Goal: Task Accomplishment & Management: Use online tool/utility

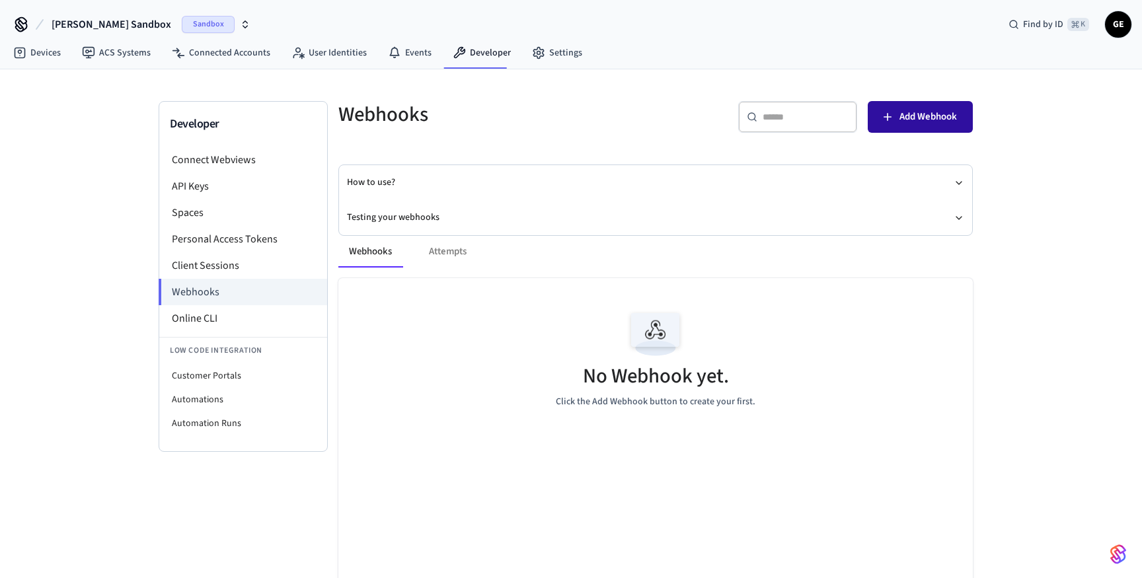
click at [909, 110] on span "Add Webhook" at bounding box center [929, 116] width 58 height 17
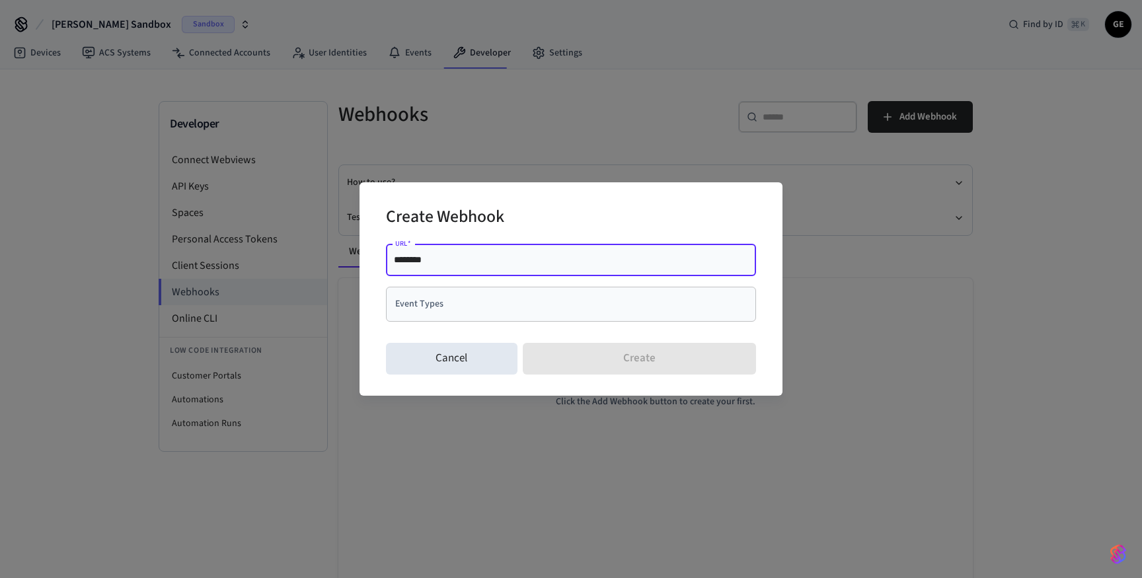
drag, startPoint x: 463, startPoint y: 265, endPoint x: 291, endPoint y: 263, distance: 172.5
click at [291, 263] on div "Create Webhook URL   * ******** URL   * Event Types Event Types Cancel Create" at bounding box center [571, 289] width 1142 height 578
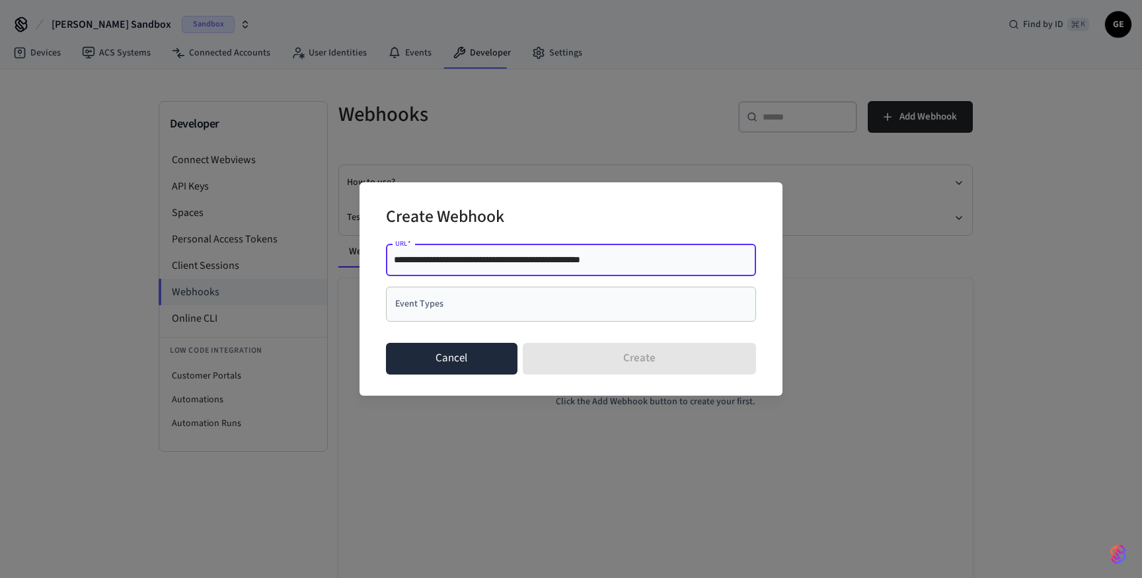
type input "**********"
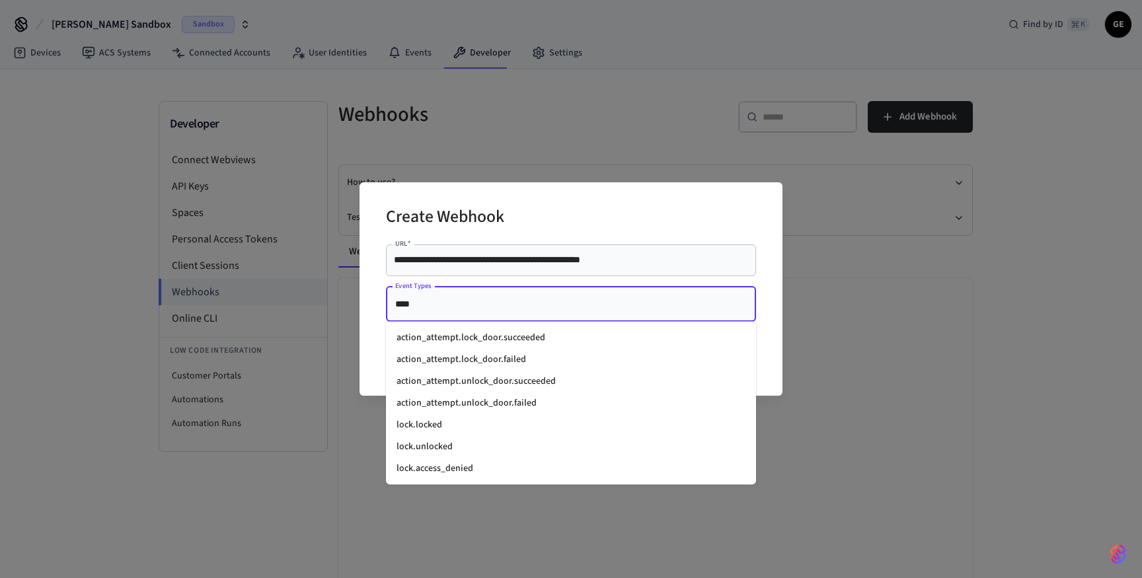
type input "*****"
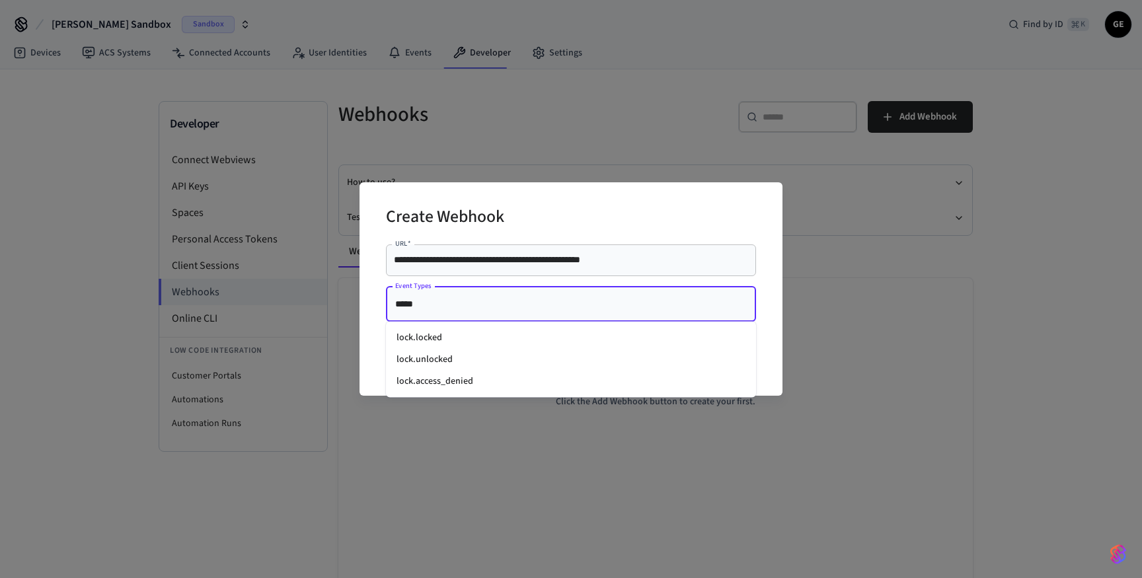
click at [463, 364] on li "lock.unlocked" at bounding box center [571, 360] width 370 height 22
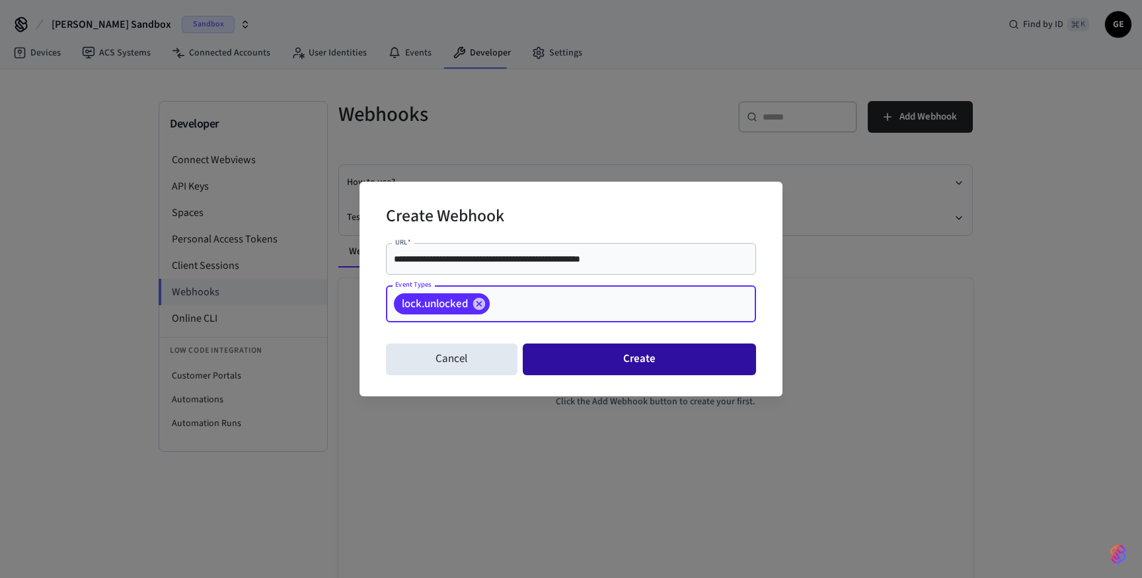
click at [613, 358] on button "Create" at bounding box center [639, 360] width 233 height 32
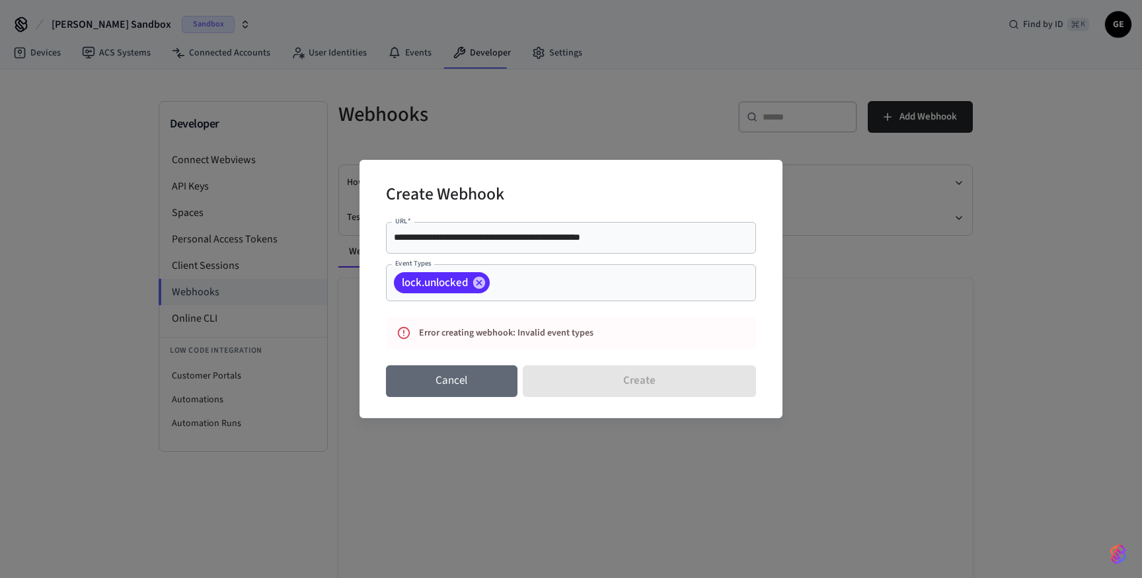
click at [451, 378] on button "Cancel" at bounding box center [452, 382] width 132 height 32
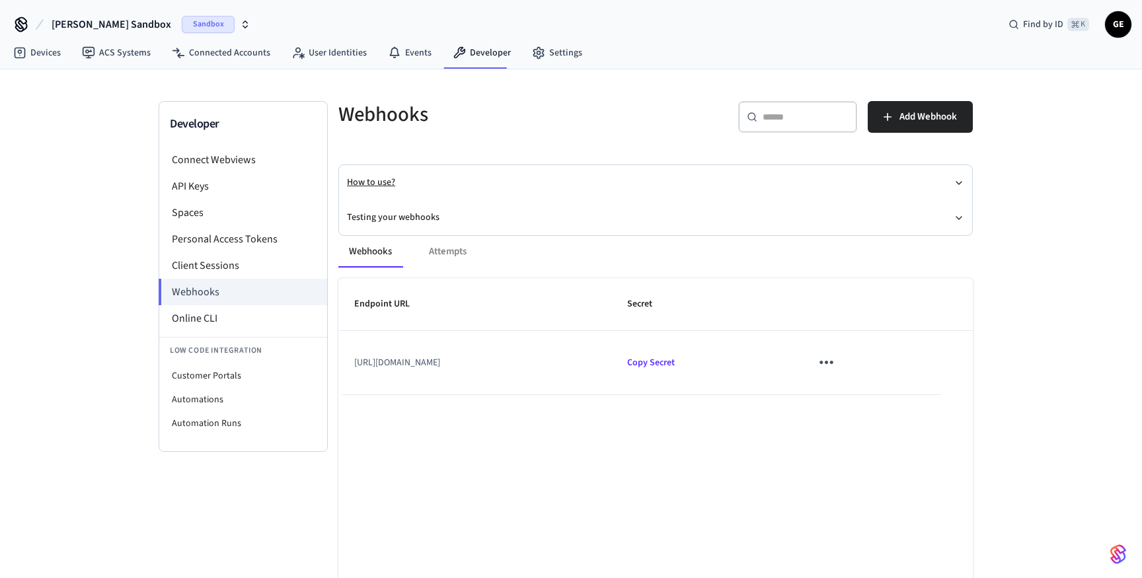
scroll to position [10, 0]
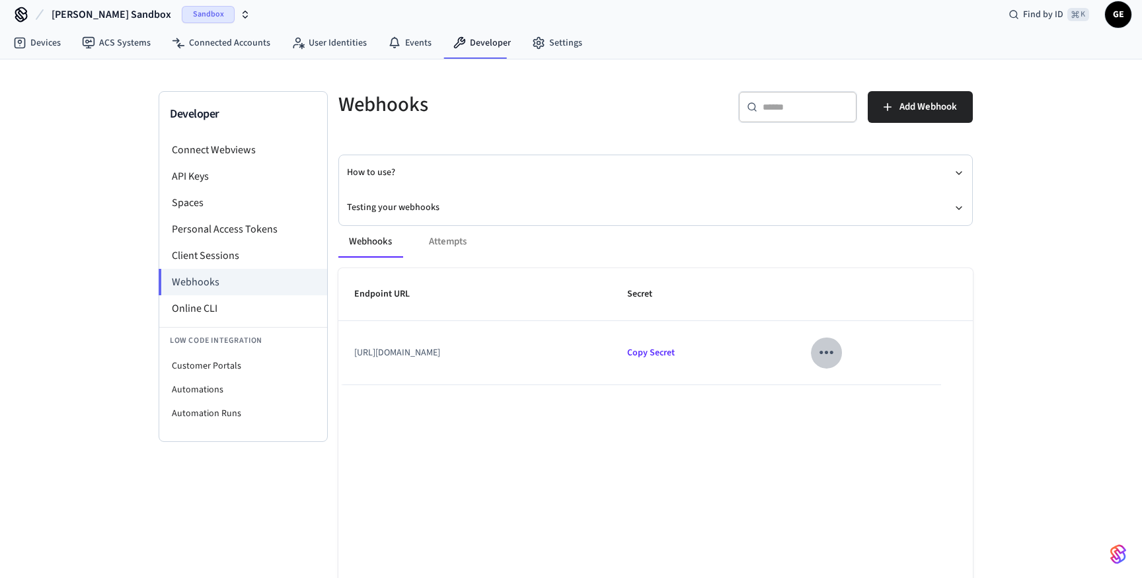
click at [834, 354] on icon "sticky table" at bounding box center [827, 353] width 14 height 3
click at [863, 354] on div at bounding box center [571, 289] width 1142 height 578
click at [834, 353] on icon "sticky table" at bounding box center [827, 353] width 14 height 3
click at [916, 378] on li "Edit" at bounding box center [916, 384] width 63 height 36
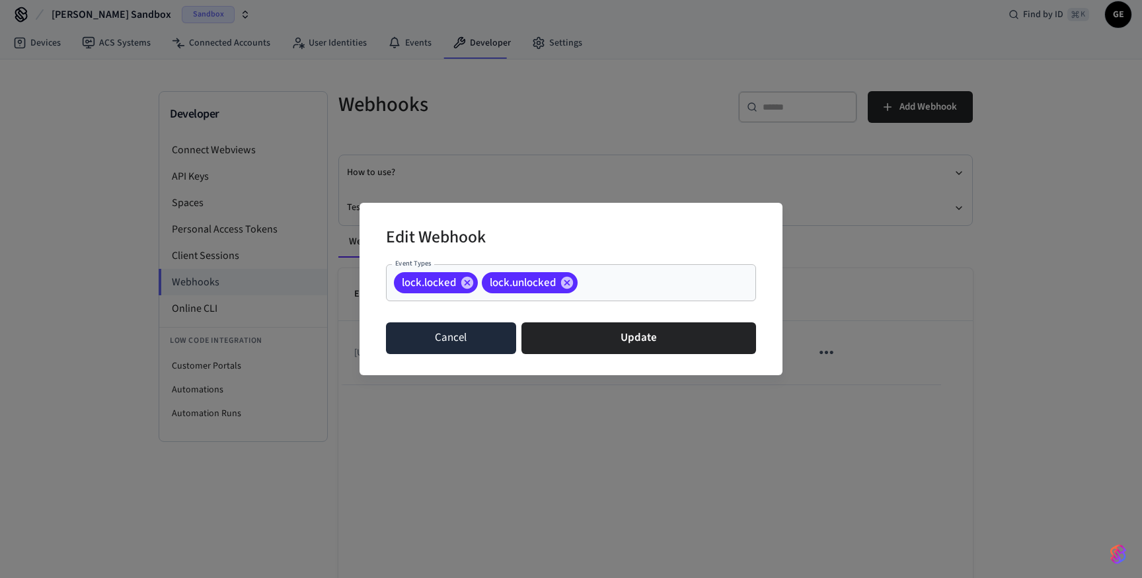
click at [471, 334] on button "Cancel" at bounding box center [451, 339] width 130 height 32
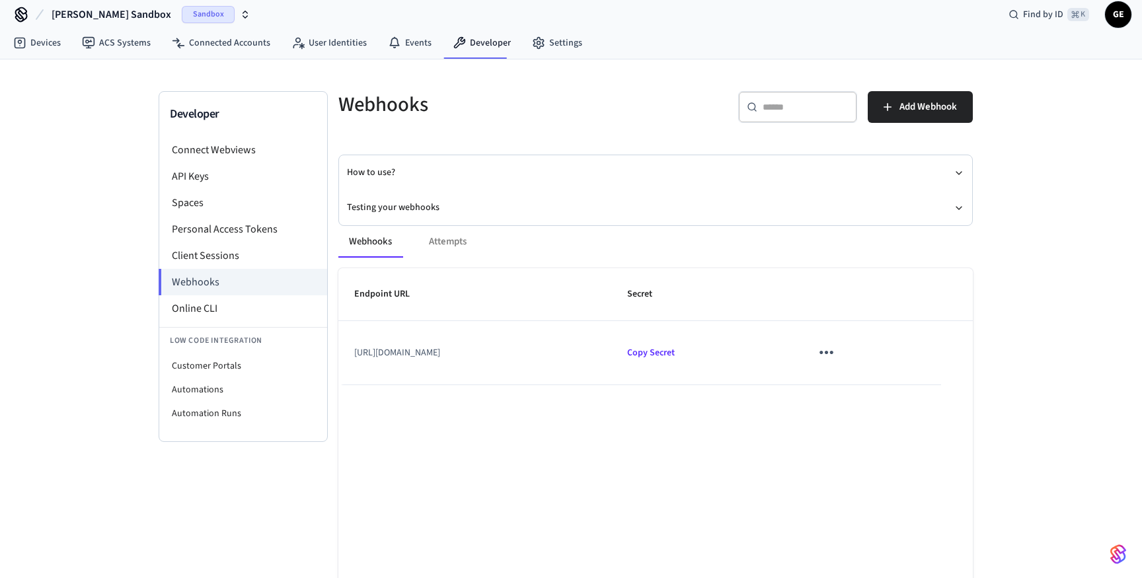
click at [448, 247] on div "Webhooks Attempts" at bounding box center [655, 242] width 635 height 32
click at [447, 242] on div "Webhooks Attempts" at bounding box center [655, 242] width 635 height 32
click at [403, 206] on button "Testing your webhooks" at bounding box center [655, 207] width 617 height 35
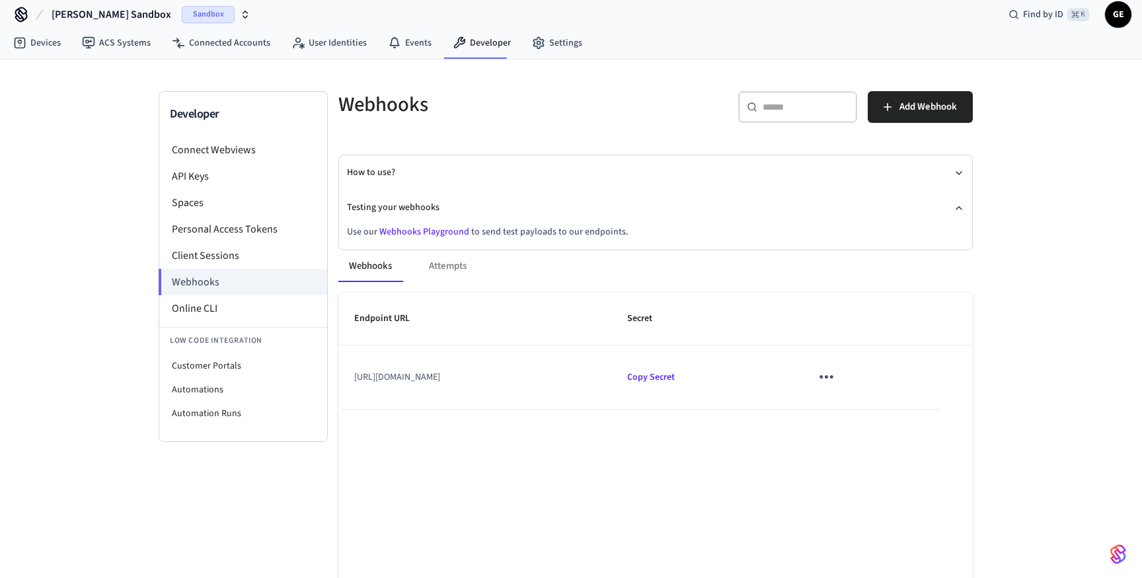
click at [412, 233] on link "Webhooks Playground" at bounding box center [424, 231] width 90 height 13
click at [444, 267] on div "Webhooks Attempts" at bounding box center [655, 267] width 635 height 32
click at [449, 268] on div "Webhooks Attempts" at bounding box center [655, 267] width 635 height 32
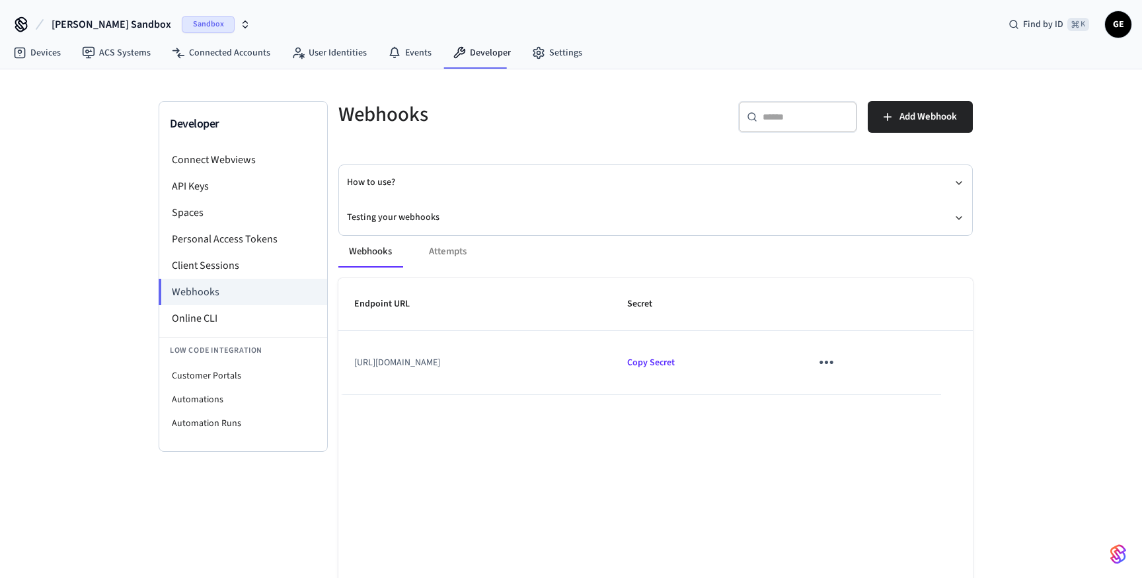
click at [450, 253] on div "Webhooks Attempts" at bounding box center [655, 252] width 635 height 32
click at [381, 256] on button "Webhooks" at bounding box center [370, 252] width 64 height 32
click at [217, 315] on li "Online CLI" at bounding box center [243, 318] width 168 height 26
click at [243, 56] on link "Connected Accounts" at bounding box center [221, 53] width 120 height 24
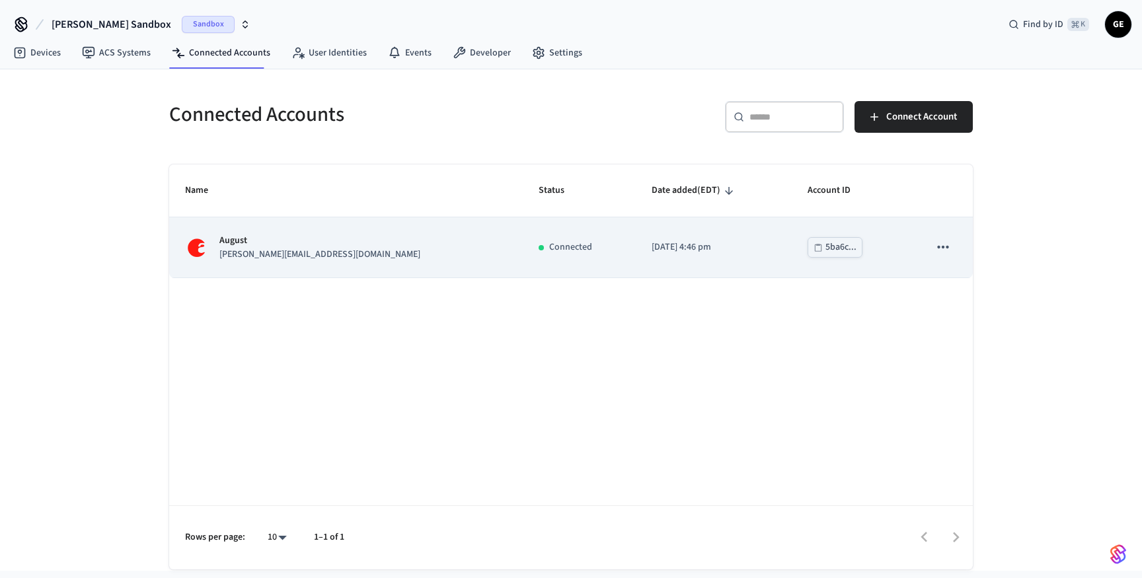
click at [523, 256] on td "Connected" at bounding box center [579, 247] width 113 height 60
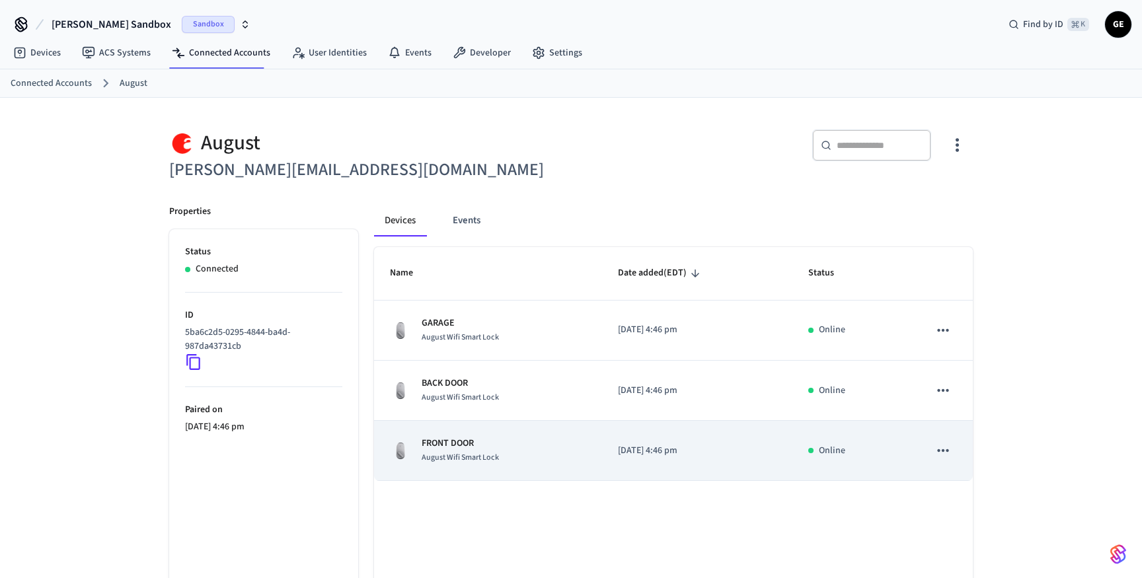
click at [500, 442] on div "FRONT DOOR August Wifi Smart Lock" at bounding box center [488, 451] width 196 height 28
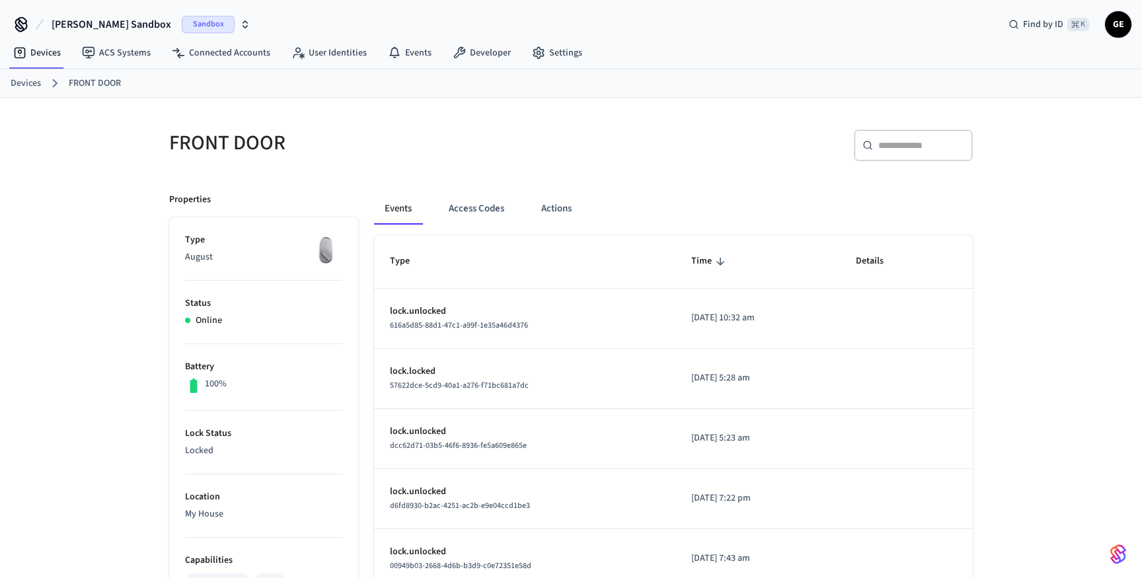
click at [305, 264] on li "Type August" at bounding box center [263, 257] width 157 height 48
click at [412, 214] on button "Events" at bounding box center [398, 209] width 48 height 32
click at [229, 239] on p "Type" at bounding box center [263, 240] width 157 height 14
click at [87, 81] on link "FRONT DOOR" at bounding box center [95, 84] width 52 height 14
click at [30, 84] on link "Devices" at bounding box center [26, 84] width 30 height 14
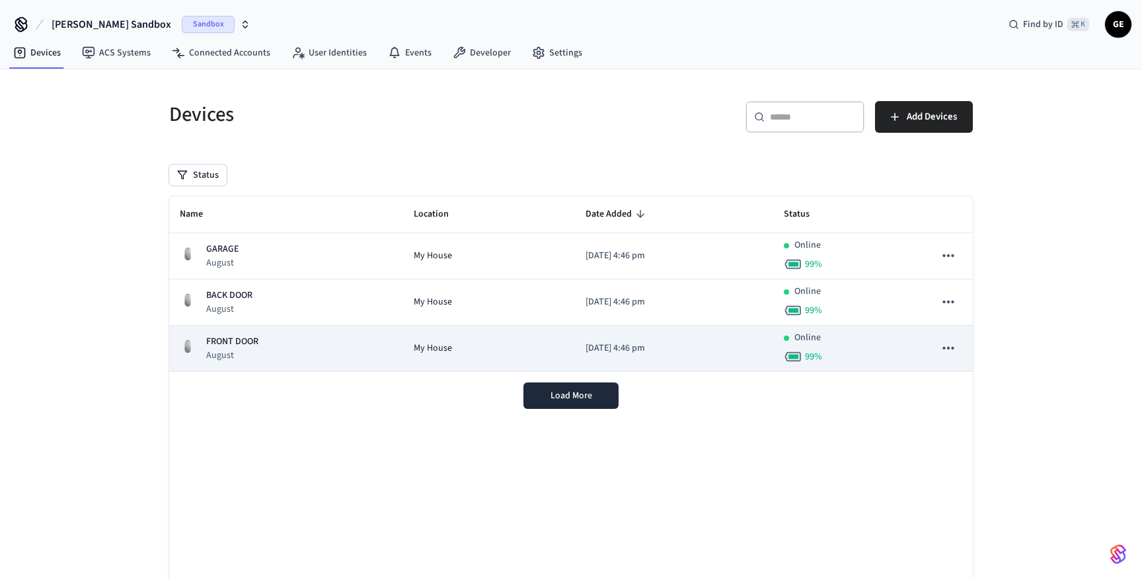
click at [575, 354] on td "2025/09/18 at 4:46 pm" at bounding box center [674, 349] width 198 height 46
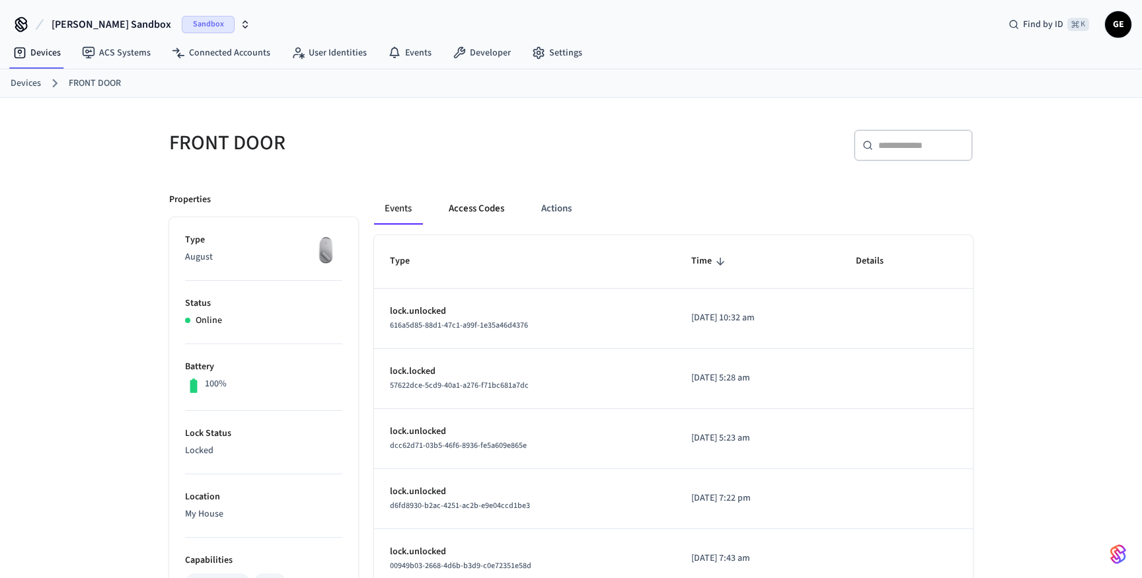
click at [487, 211] on button "Access Codes" at bounding box center [476, 209] width 77 height 32
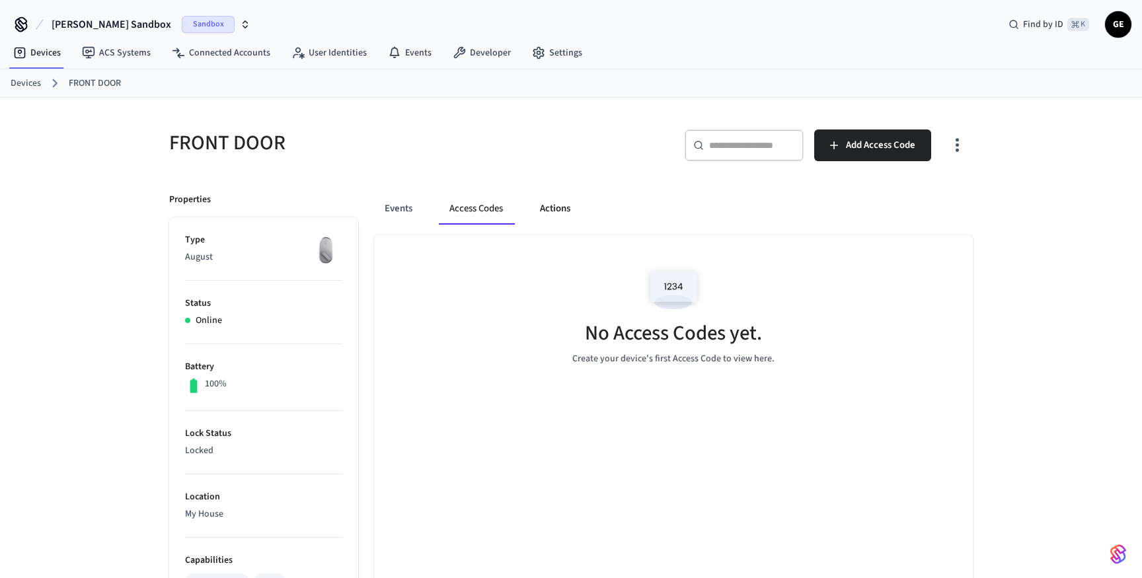
click at [563, 204] on button "Actions" at bounding box center [555, 209] width 52 height 32
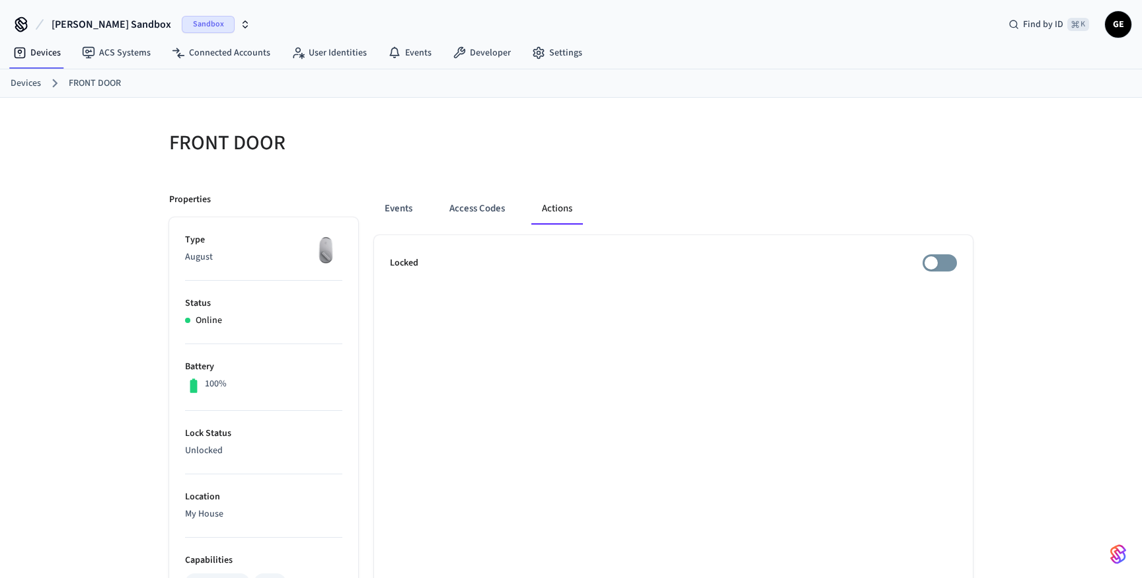
click at [557, 210] on button "Actions" at bounding box center [557, 209] width 52 height 32
click at [416, 215] on button "Events" at bounding box center [398, 209] width 49 height 32
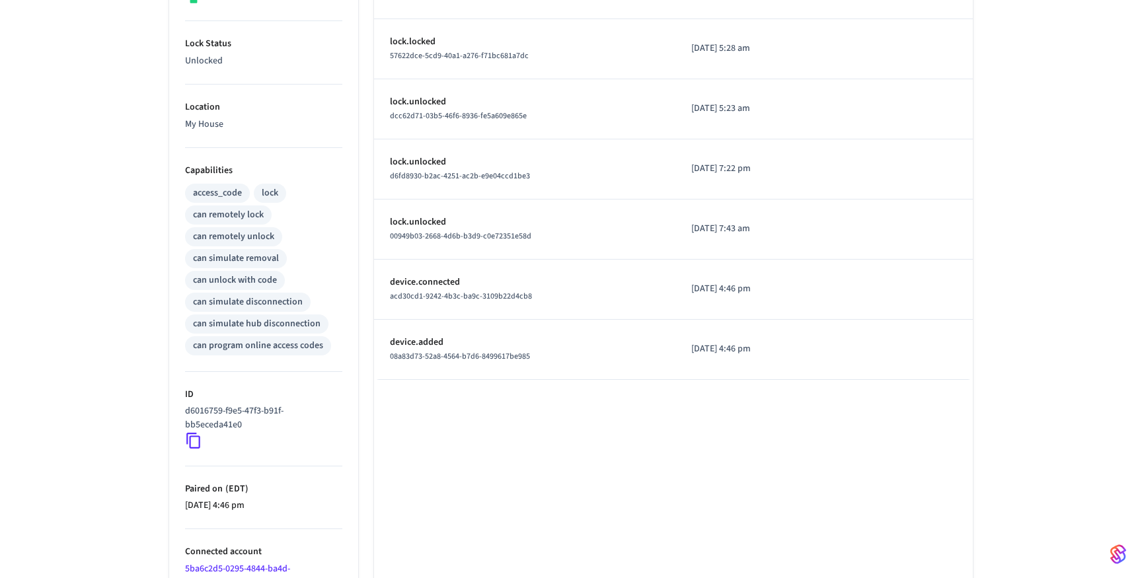
scroll to position [405, 0]
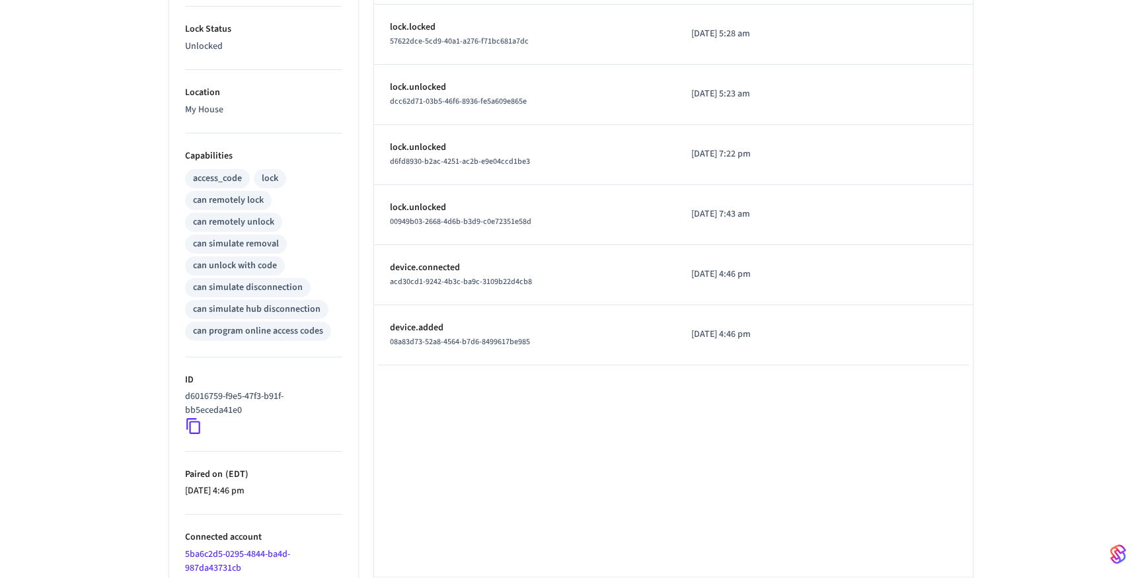
click at [265, 331] on div "can program online access codes" at bounding box center [258, 332] width 130 height 14
click at [232, 178] on div "access_code" at bounding box center [217, 179] width 49 height 14
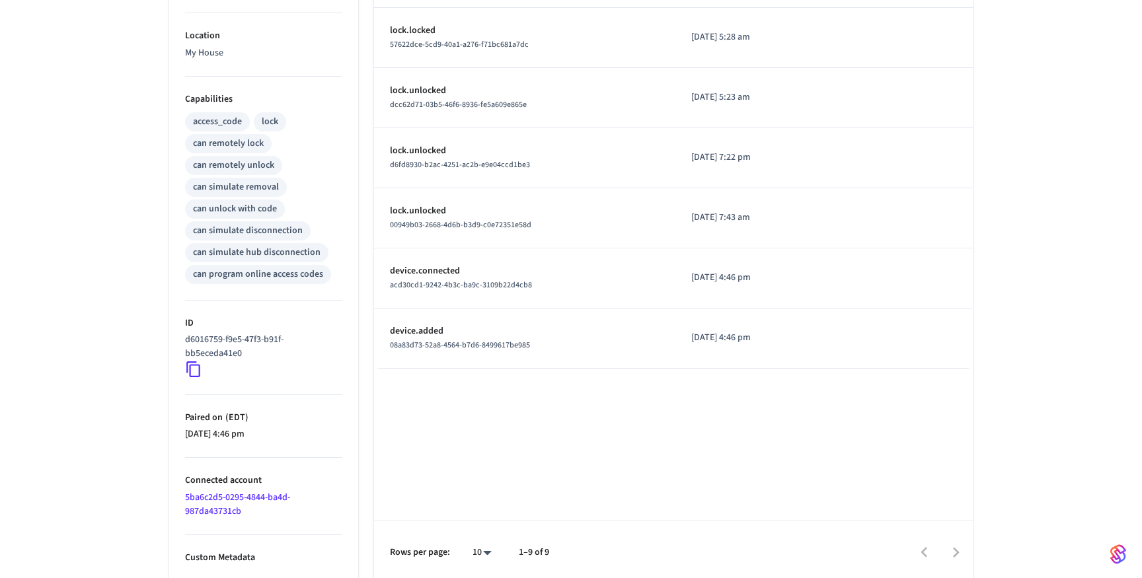
scroll to position [467, 0]
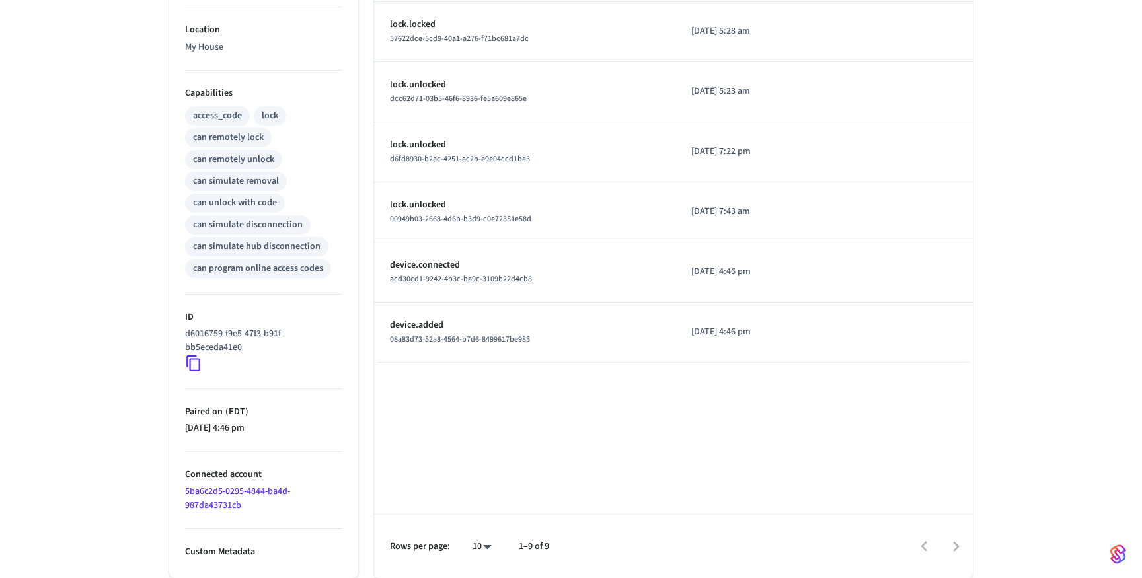
click at [234, 553] on p "Custom Metadata" at bounding box center [263, 552] width 157 height 14
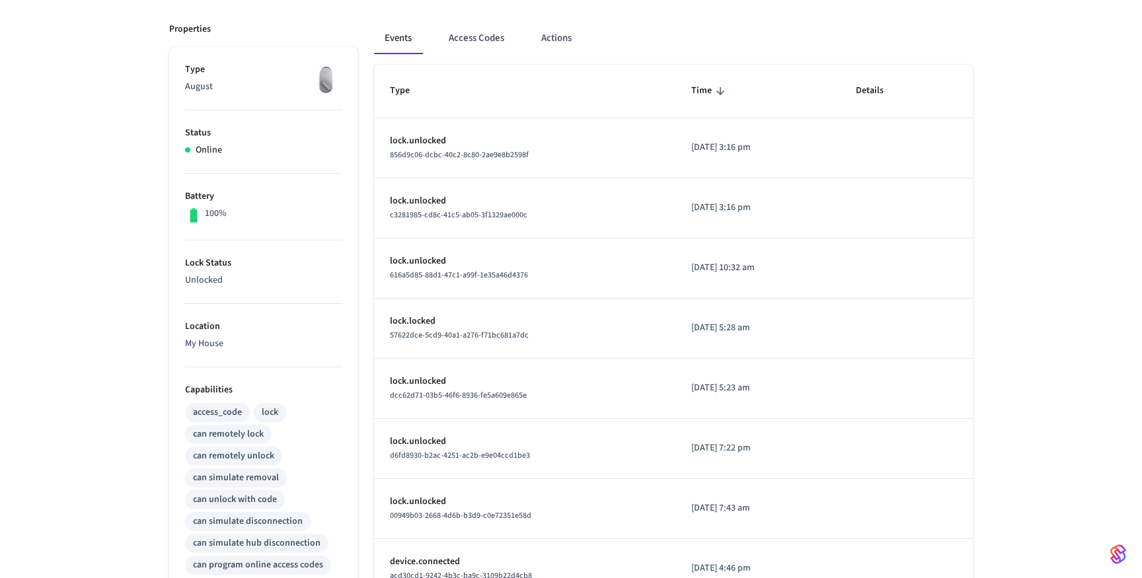
scroll to position [0, 0]
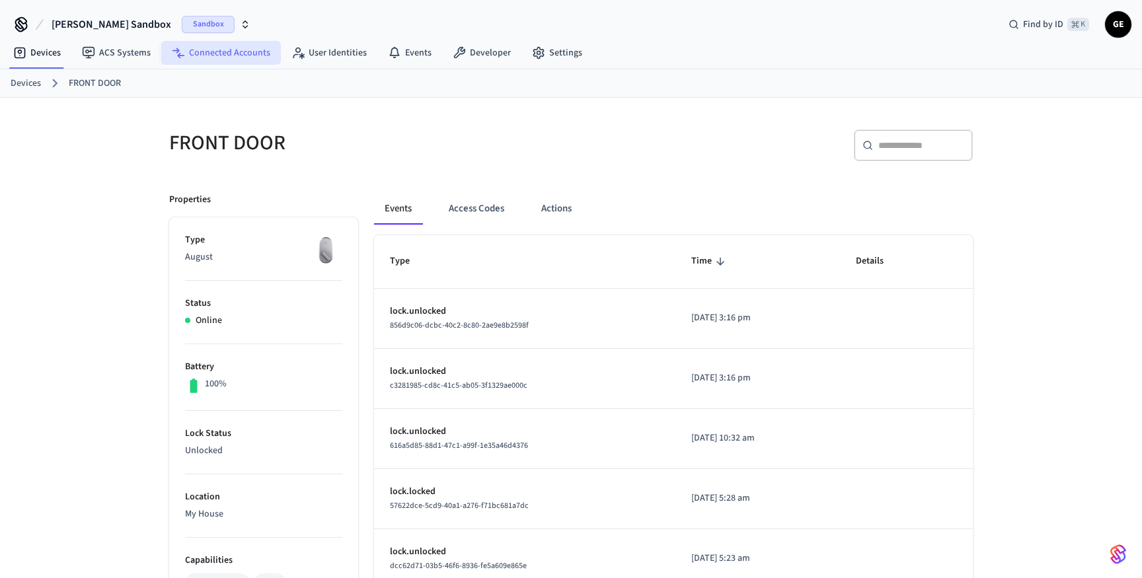
click at [225, 56] on link "Connected Accounts" at bounding box center [221, 53] width 120 height 24
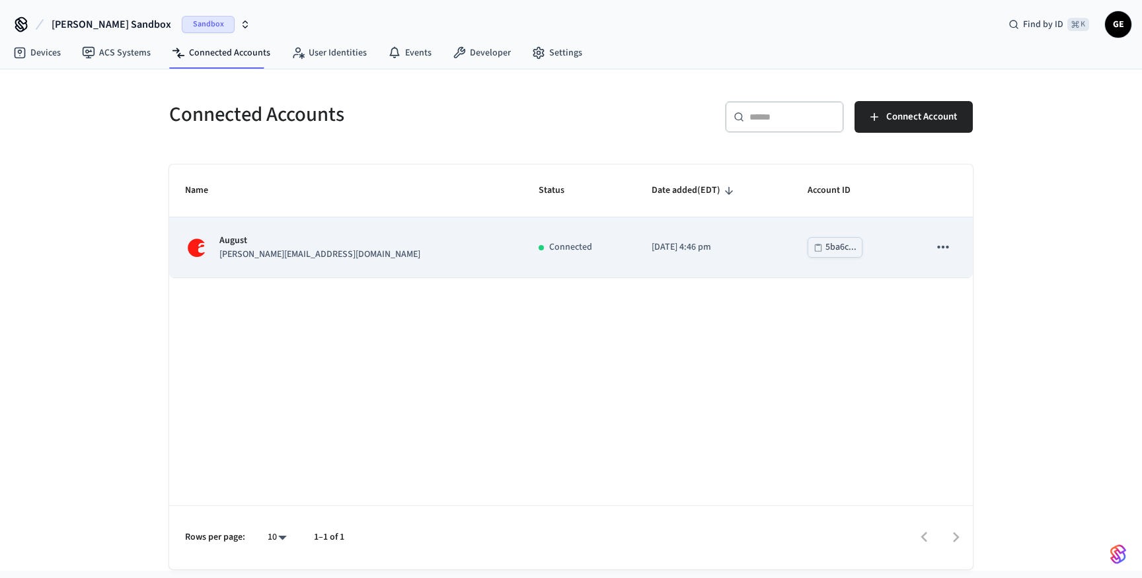
click at [403, 258] on td "August jane@example.com" at bounding box center [346, 247] width 354 height 60
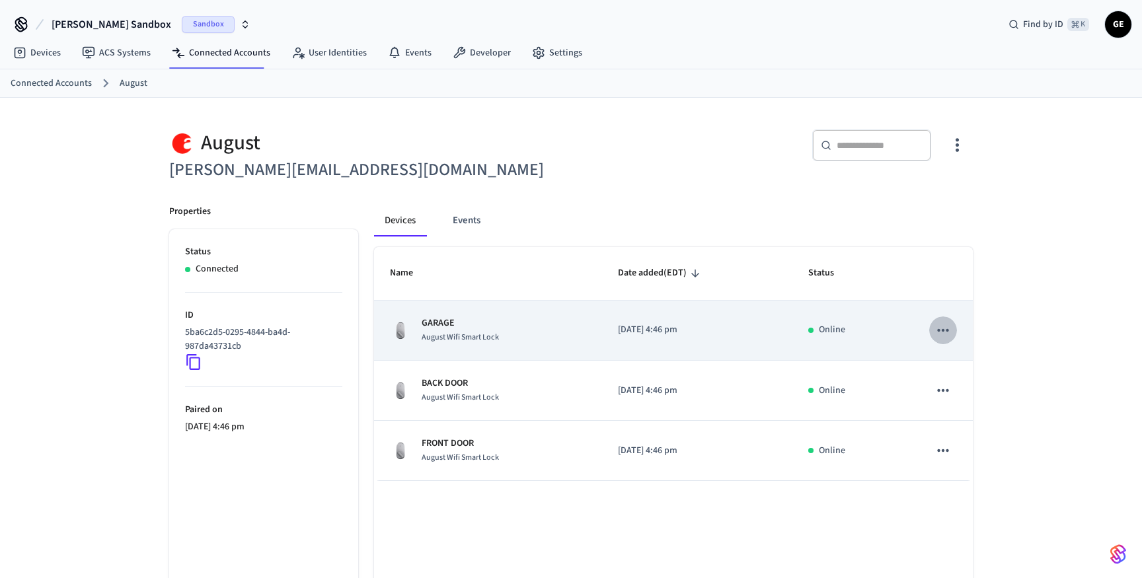
click at [938, 332] on icon "sticky table" at bounding box center [943, 330] width 17 height 17
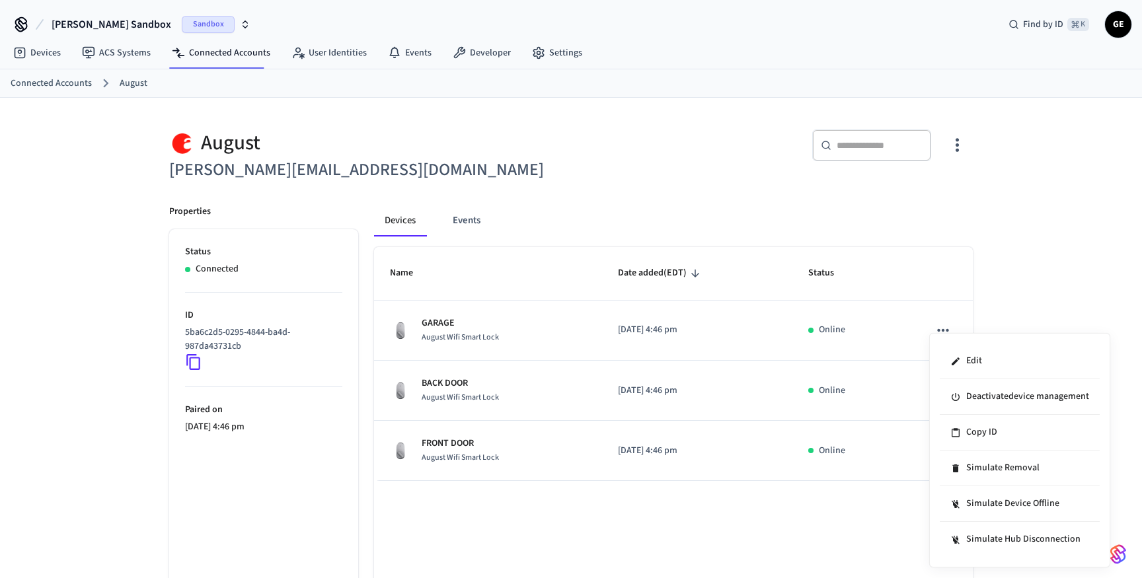
click at [881, 449] on div at bounding box center [571, 289] width 1142 height 578
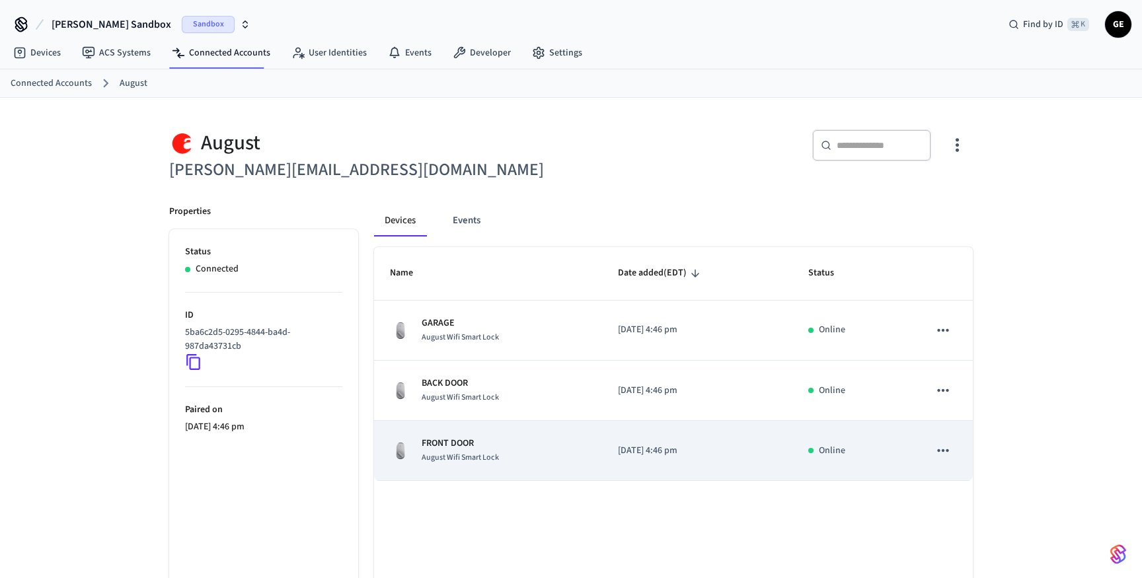
click at [958, 455] on td "sticky table" at bounding box center [943, 451] width 59 height 60
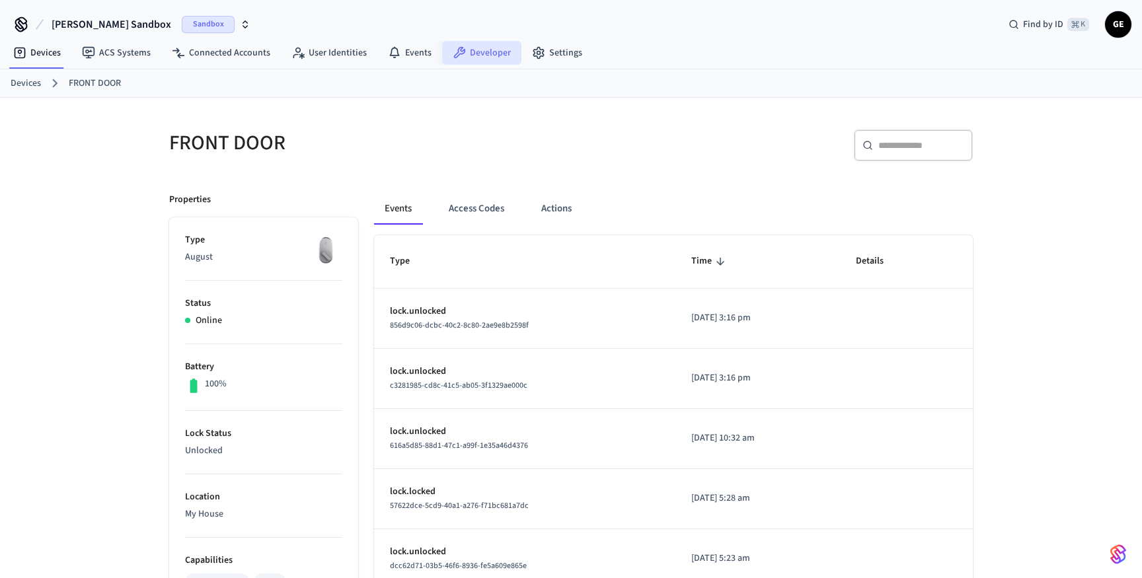
click at [487, 52] on link "Developer" at bounding box center [481, 53] width 79 height 24
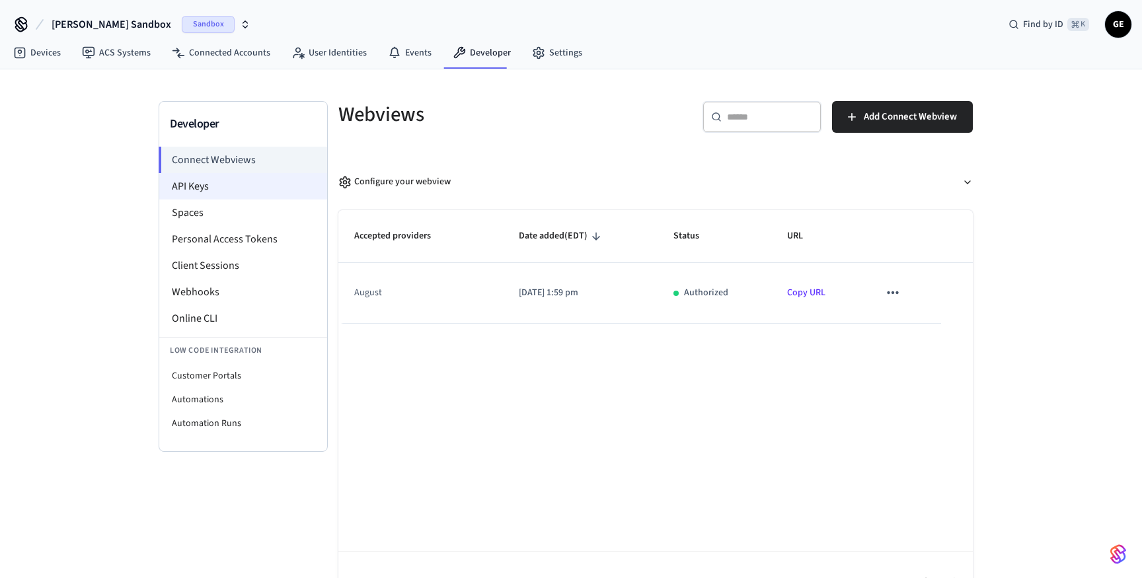
click at [204, 190] on li "API Keys" at bounding box center [243, 186] width 168 height 26
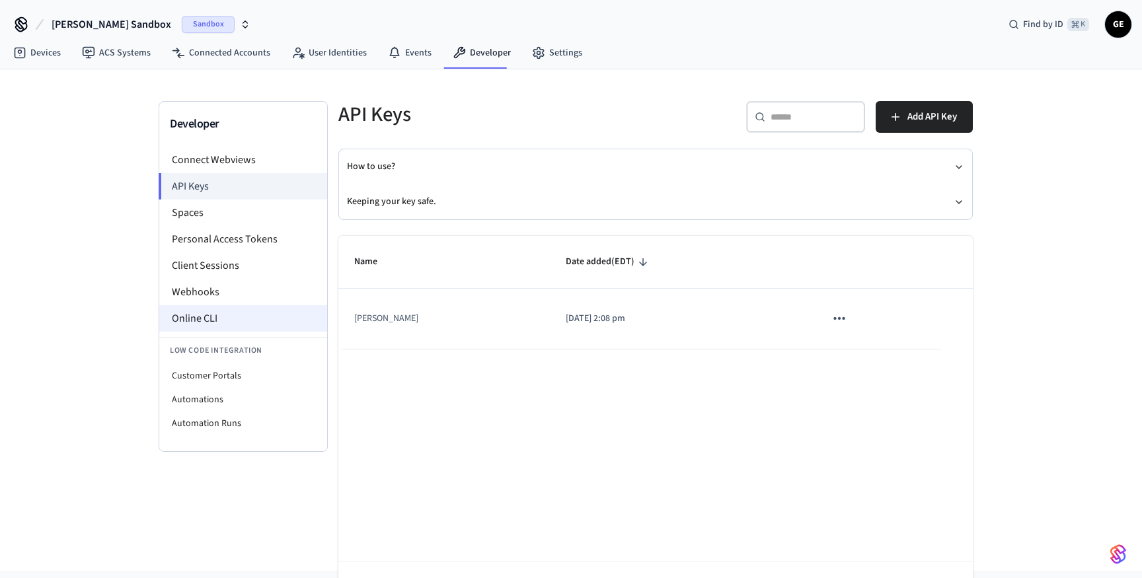
click at [223, 319] on li "Online CLI" at bounding box center [243, 318] width 168 height 26
click at [192, 27] on div "Sandbox" at bounding box center [216, 24] width 69 height 17
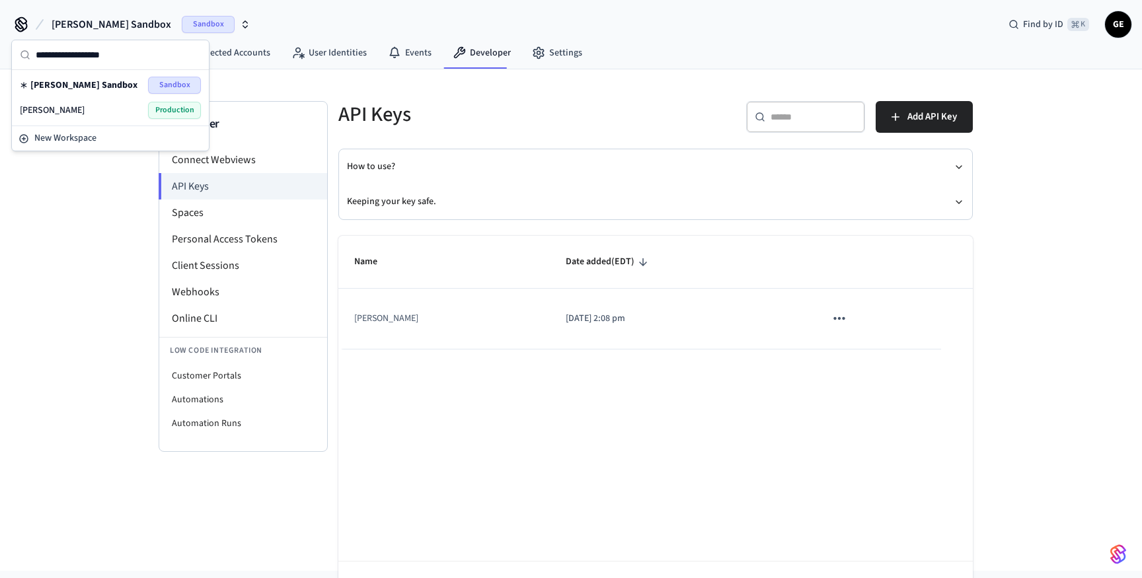
click at [85, 108] on div "hass Production" at bounding box center [110, 110] width 181 height 17
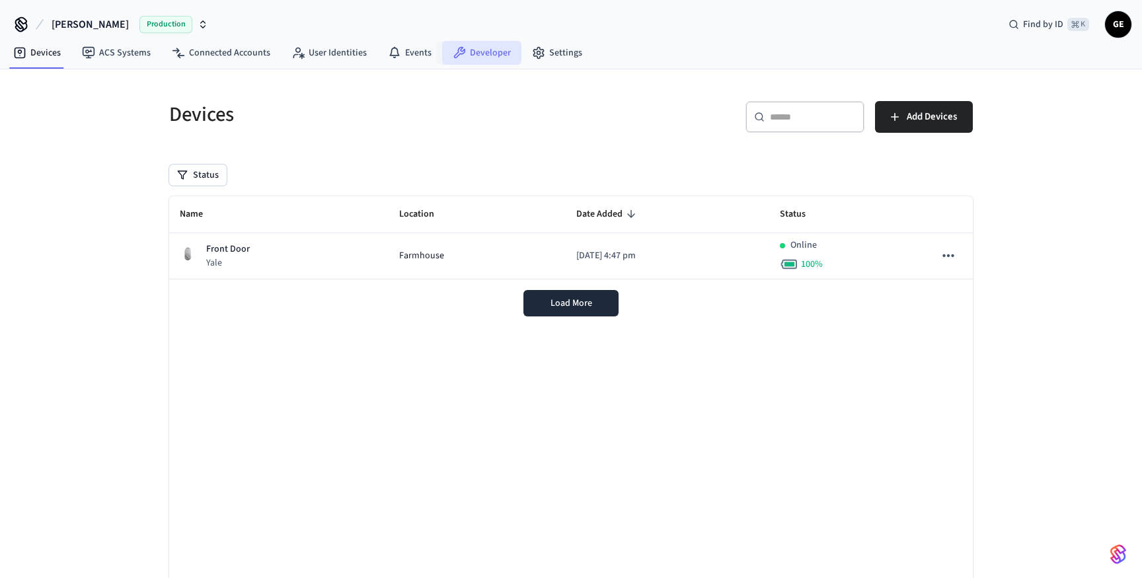
click at [490, 56] on link "Developer" at bounding box center [481, 53] width 79 height 24
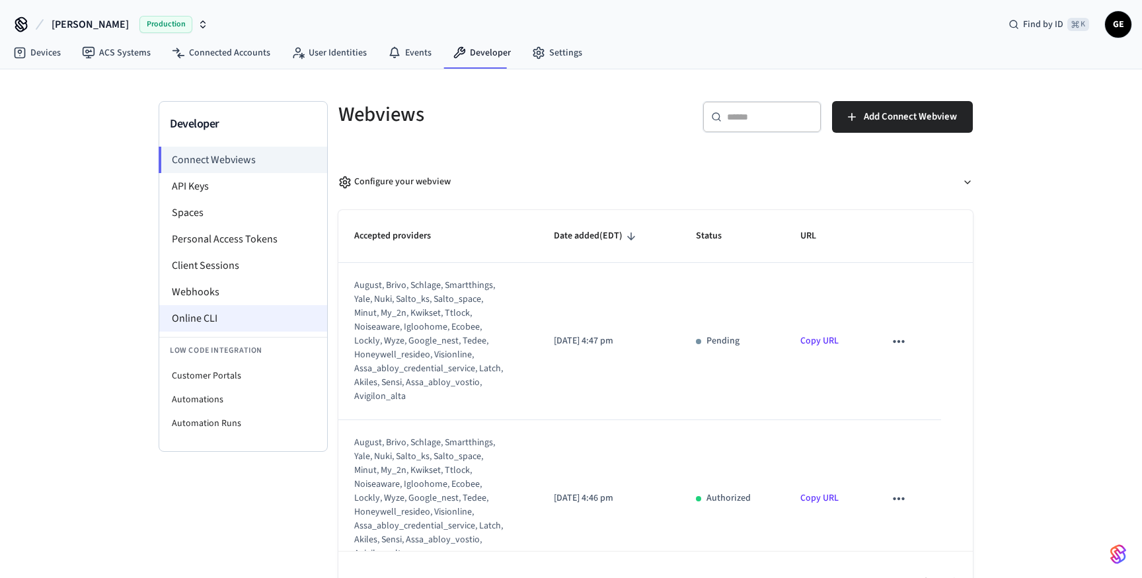
click at [222, 321] on li "Online CLI" at bounding box center [243, 318] width 168 height 26
